Goal: Obtain resource: Download file/media

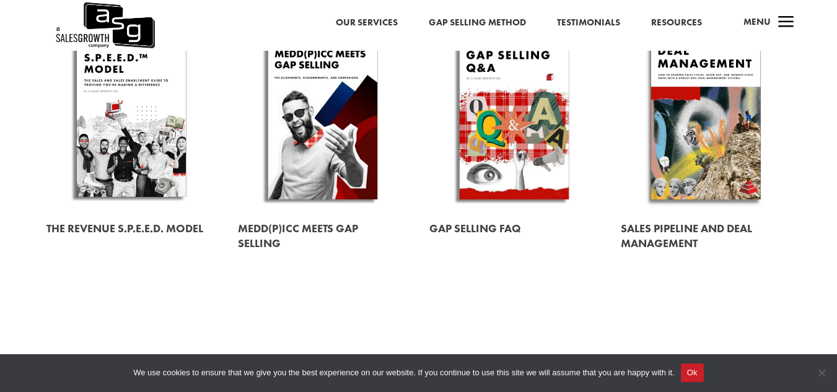
scroll to position [372, 0]
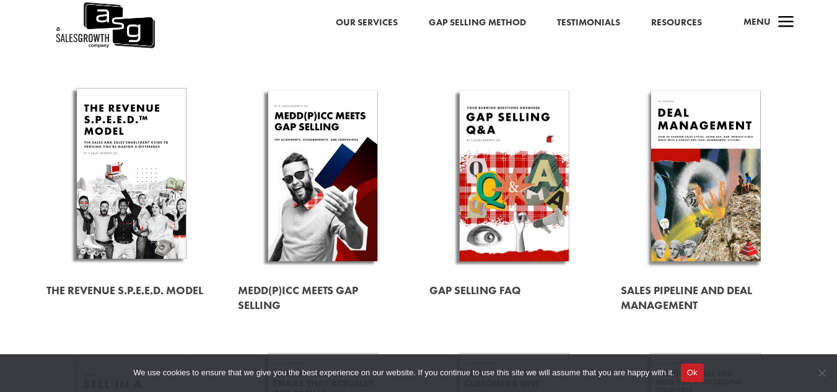
click at [700, 195] on link at bounding box center [706, 175] width 170 height 193
click at [690, 374] on button "Ok" at bounding box center [692, 373] width 23 height 19
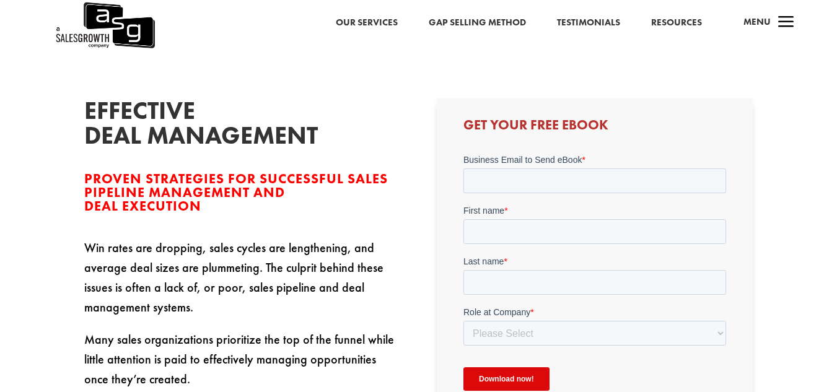
scroll to position [372, 0]
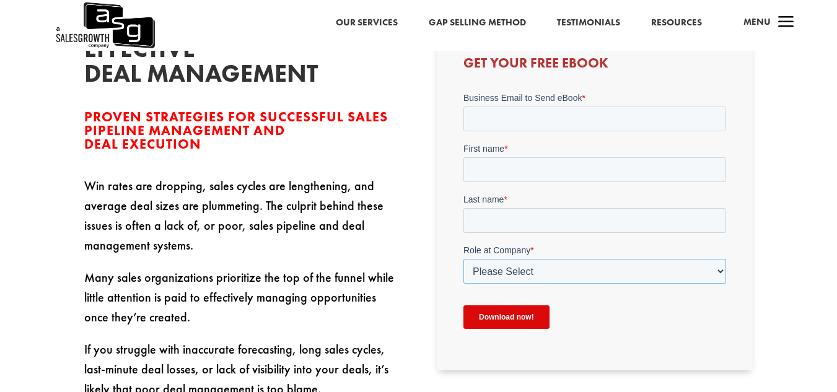
click at [553, 273] on select "Please Select C-Level (CRO, CSO, etc) Senior Leadership (VP of Sales, VP of Ena…" at bounding box center [595, 270] width 263 height 25
select select "Senior Leadership (VP of Sales, VP of Enablement, etc)"
click at [464, 258] on select "Please Select C-Level (CRO, CSO, etc) Senior Leadership (VP of Sales, VP of Ena…" at bounding box center [595, 270] width 263 height 25
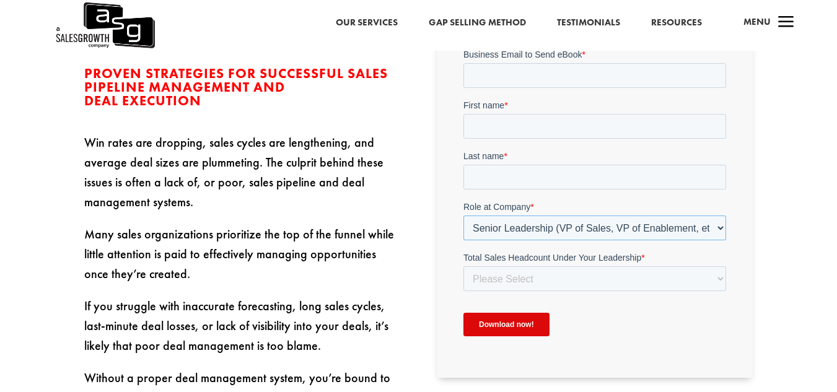
scroll to position [434, 0]
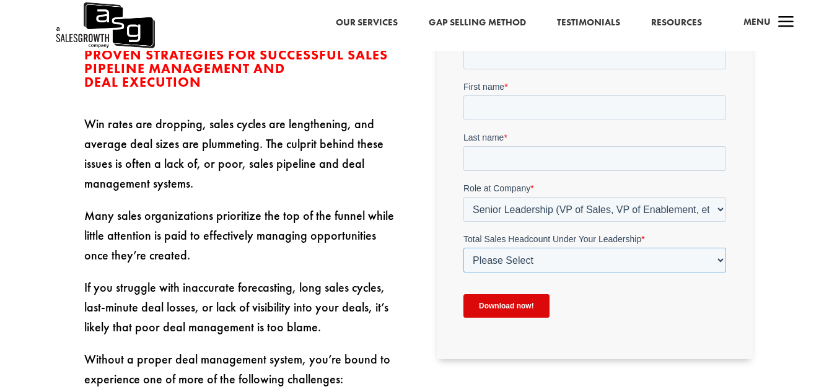
click at [558, 257] on select "Please Select Just Me 1-9 [PHONE_NUMBER] [PHONE_NUMBER]+" at bounding box center [595, 259] width 263 height 25
select select "1-9"
click at [464, 247] on select "Please Select Just Me 1-9 [PHONE_NUMBER] [PHONE_NUMBER]+" at bounding box center [595, 259] width 263 height 25
